Goal: Find specific page/section: Find specific page/section

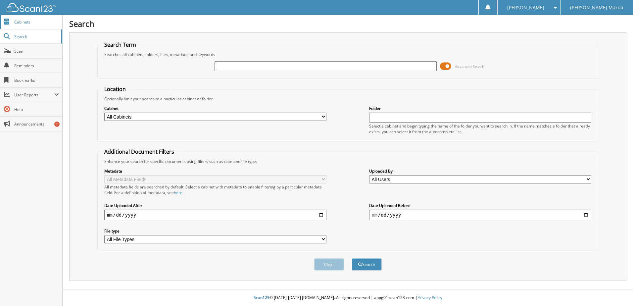
click at [31, 25] on link "Cabinets" at bounding box center [31, 22] width 62 height 14
type input "[US_VEHICLE_IDENTIFICATION_NUMBER]"
click at [352, 258] on button "Search" at bounding box center [367, 264] width 30 height 12
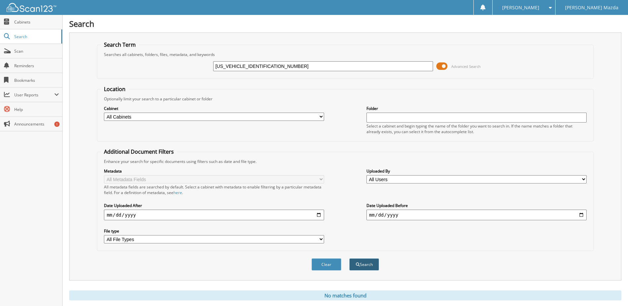
click at [359, 260] on button "Search" at bounding box center [364, 264] width 30 height 12
click at [250, 66] on input "[US_VEHICLE_IDENTIFICATION_NUMBER]" at bounding box center [323, 66] width 220 height 10
click at [21, 25] on link "Cabinets" at bounding box center [31, 22] width 62 height 14
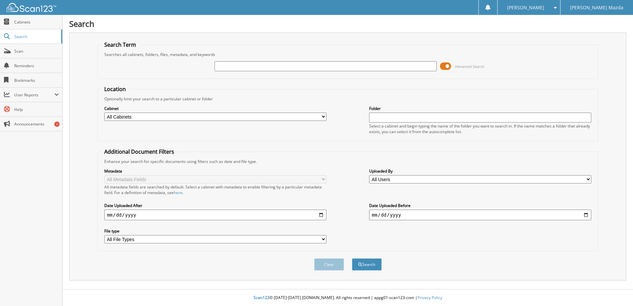
click at [448, 67] on span at bounding box center [445, 66] width 11 height 10
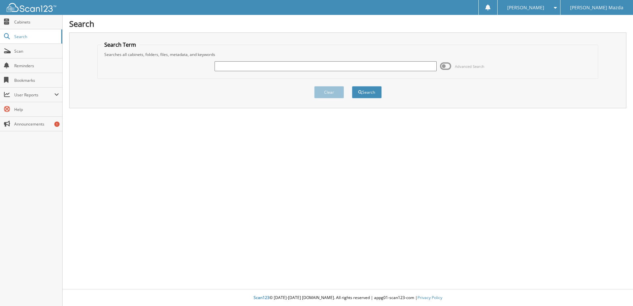
paste input "[US_VEHICLE_IDENTIFICATION_NUMBER]"
type input "[US_VEHICLE_IDENTIFICATION_NUMBER]"
click at [363, 92] on button "Search" at bounding box center [367, 92] width 30 height 12
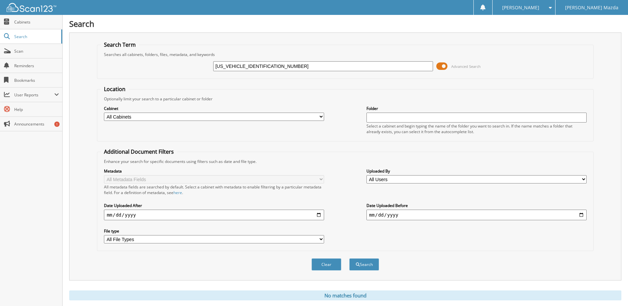
click at [34, 10] on img at bounding box center [32, 7] width 50 height 9
